Goal: Navigation & Orientation: Find specific page/section

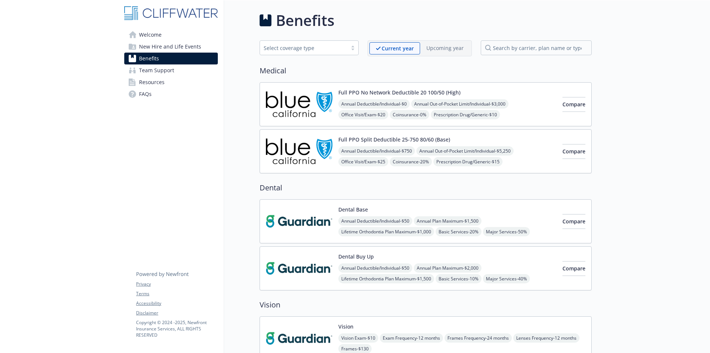
click at [144, 94] on span "FAQs" at bounding box center [145, 94] width 13 height 12
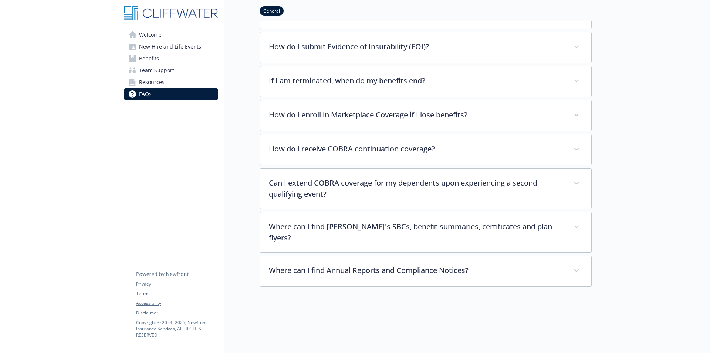
scroll to position [649, 0]
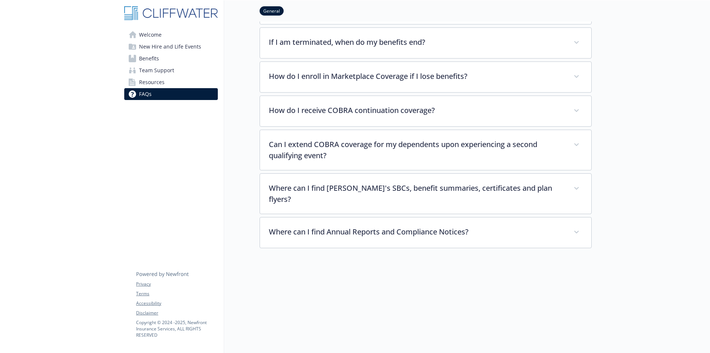
click at [141, 35] on span "Welcome" at bounding box center [150, 35] width 23 height 12
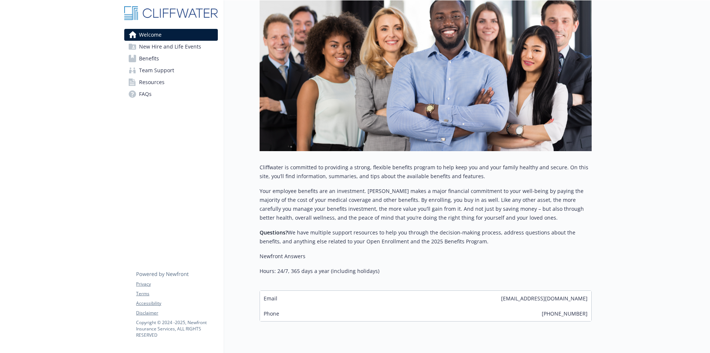
scroll to position [203, 0]
